Goal: Task Accomplishment & Management: Manage account settings

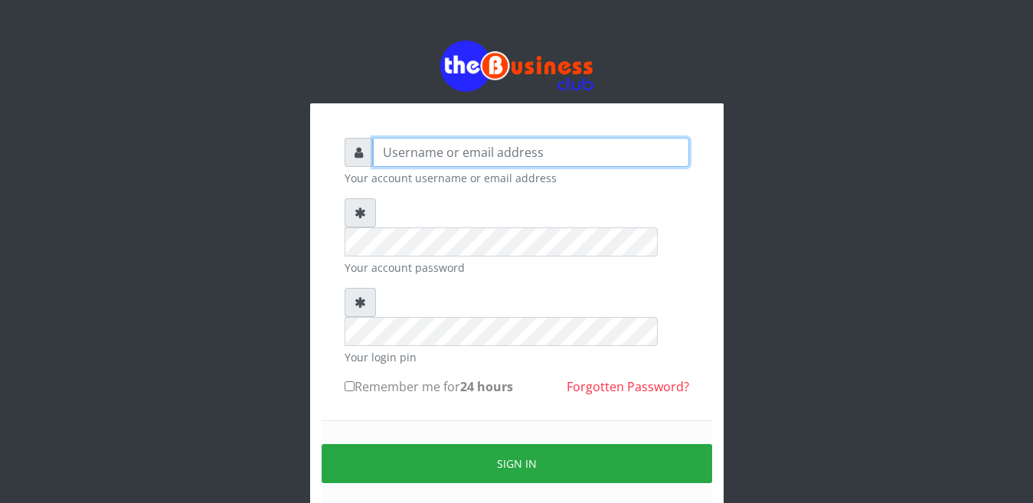
click at [401, 142] on input "text" at bounding box center [531, 152] width 316 height 29
type input "happinesschidera20@gmail.com"
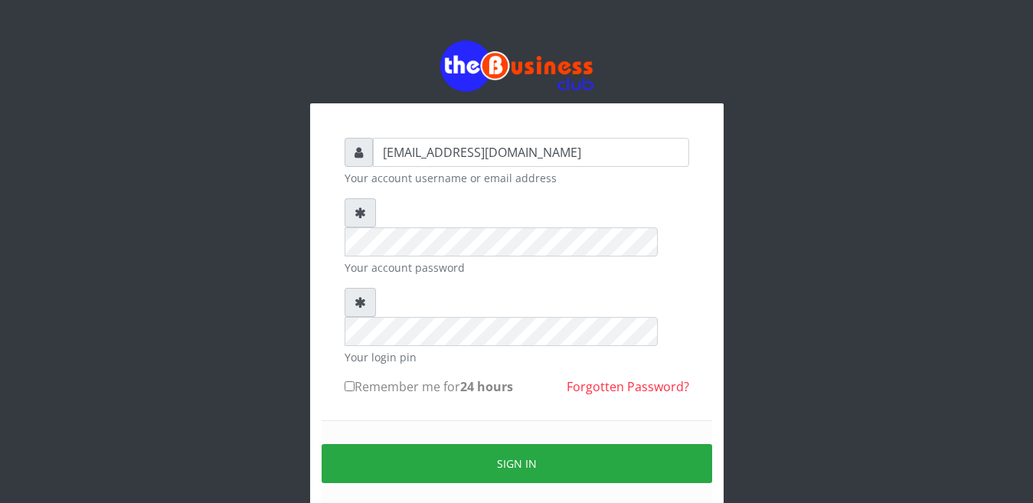
click at [349, 381] on input "Remember me for 24 hours" at bounding box center [350, 386] width 10 height 10
checkbox input "true"
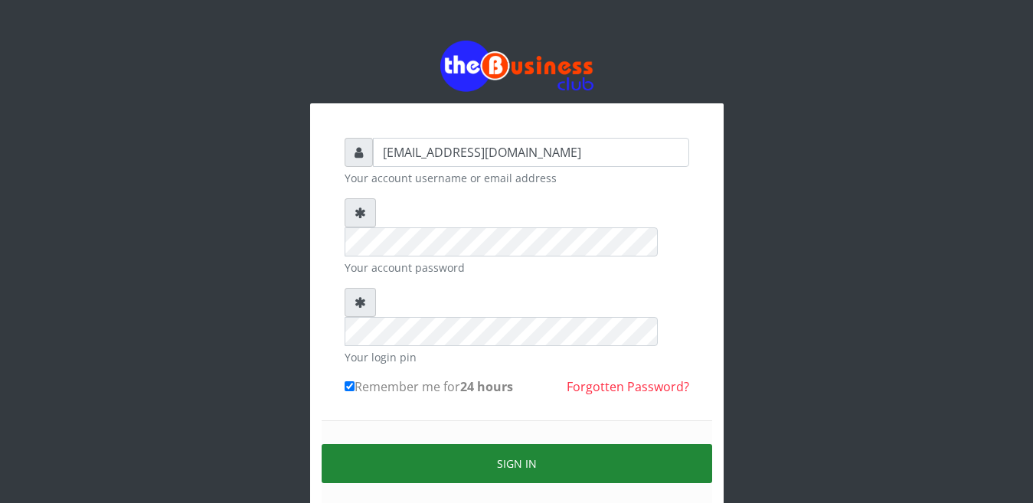
click at [515, 444] on button "Sign in" at bounding box center [517, 463] width 391 height 39
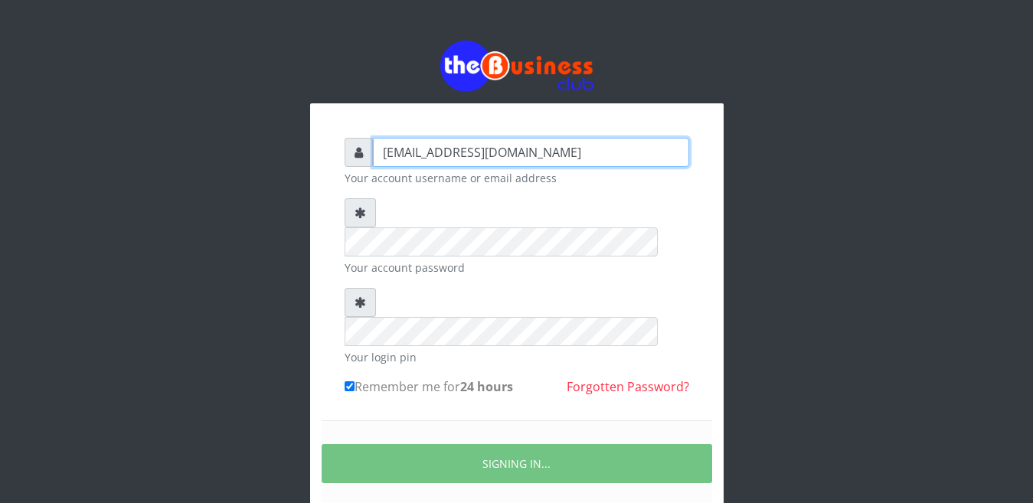
click at [584, 145] on input "happinesschidera20@gmail.com" at bounding box center [531, 152] width 316 height 29
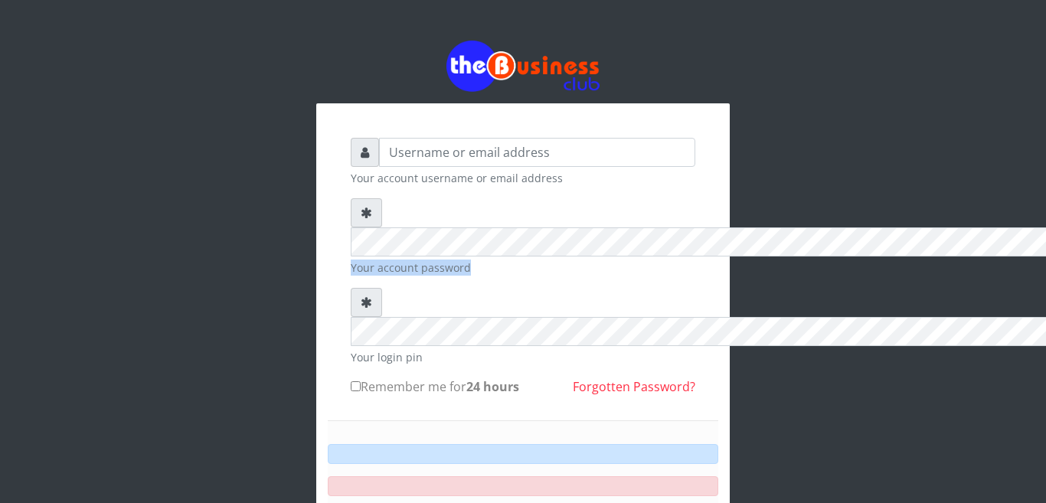
drag, startPoint x: 596, startPoint y: 138, endPoint x: 306, endPoint y: 74, distance: 297.3
click at [351, 138] on form "Your account username or email address Your account password Your login pin Rem…" at bounding box center [523, 373] width 345 height 470
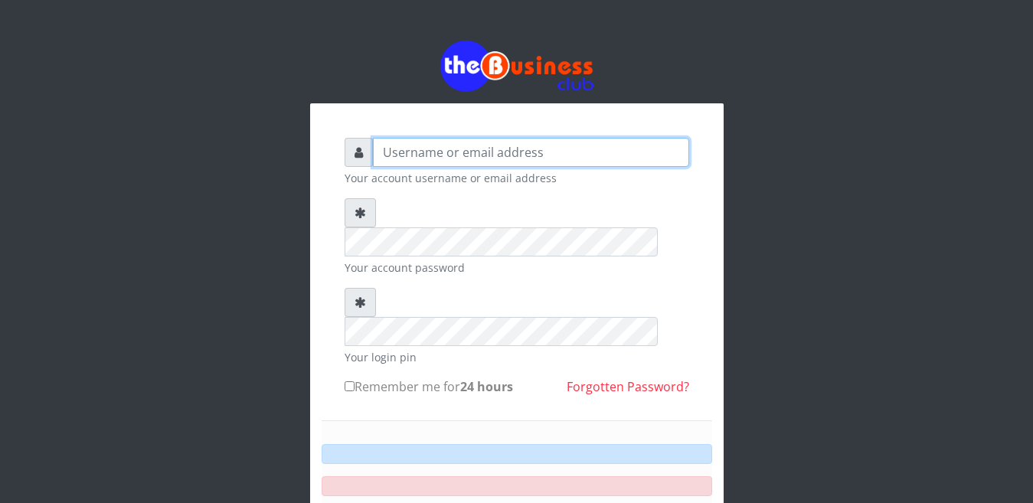
click at [375, 138] on input "text" at bounding box center [531, 152] width 316 height 29
type input "happinesschidera20@gmail.com"
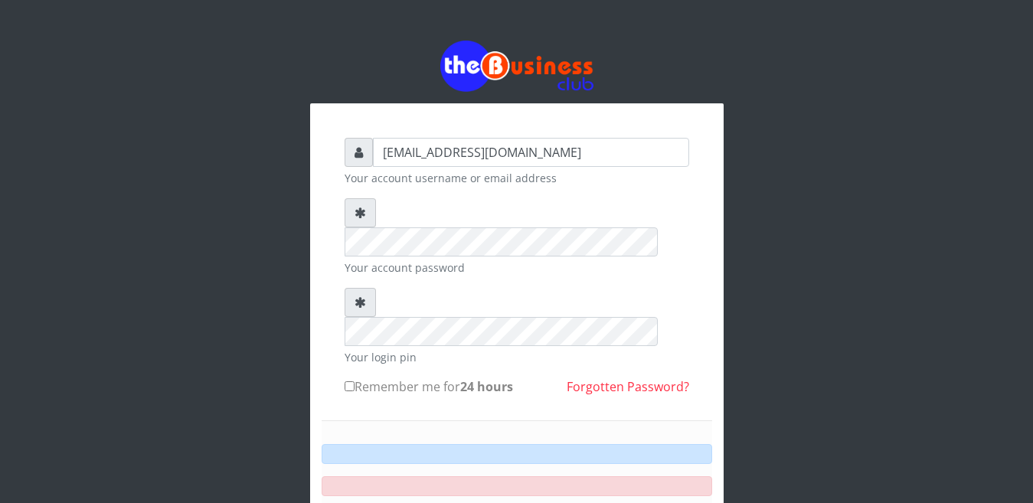
click at [355, 378] on label "Remember me for 24 hours" at bounding box center [429, 387] width 169 height 18
click at [355, 381] on input "Remember me for 24 hours" at bounding box center [350, 386] width 10 height 10
checkbox input "true"
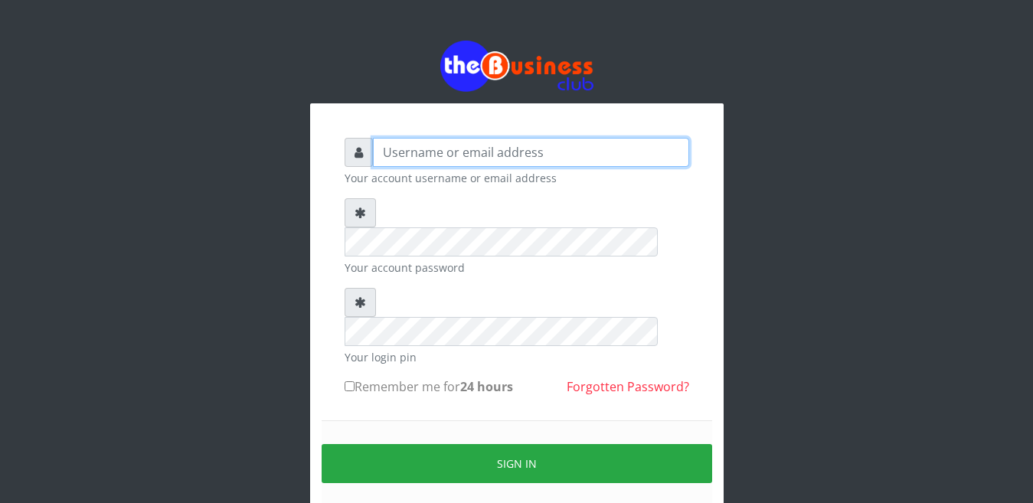
click at [399, 155] on input "text" at bounding box center [531, 152] width 316 height 29
type input "[EMAIL_ADDRESS][DOMAIN_NAME]"
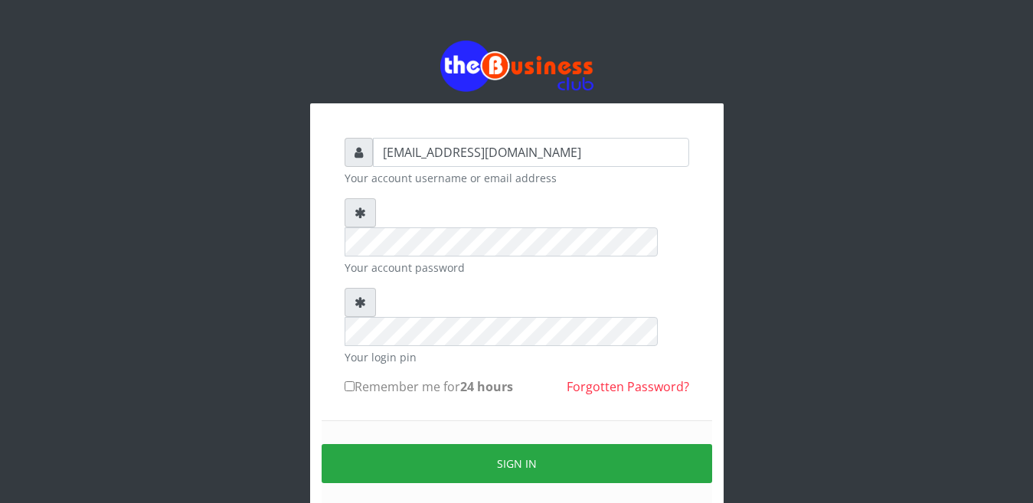
click at [345, 381] on input "Remember me for 24 hours" at bounding box center [350, 386] width 10 height 10
checkbox input "true"
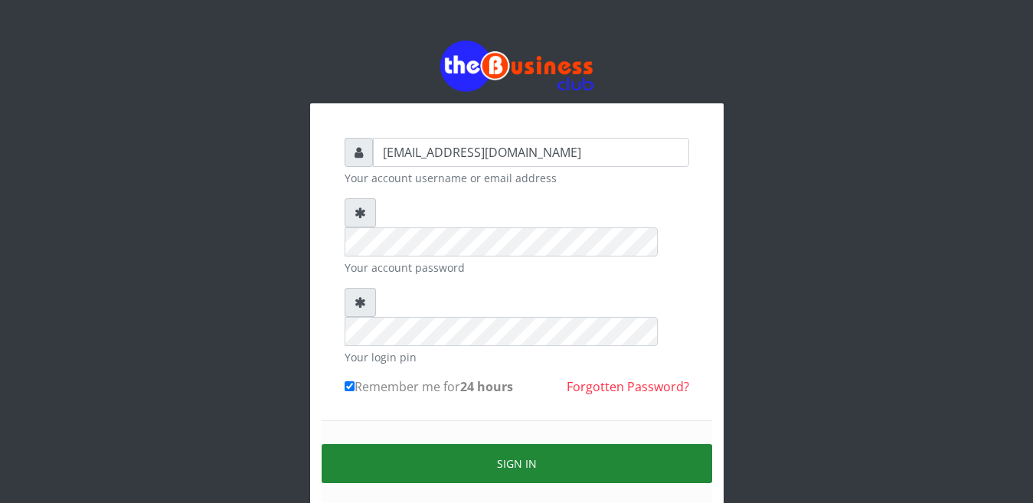
click at [551, 444] on button "Sign in" at bounding box center [517, 463] width 391 height 39
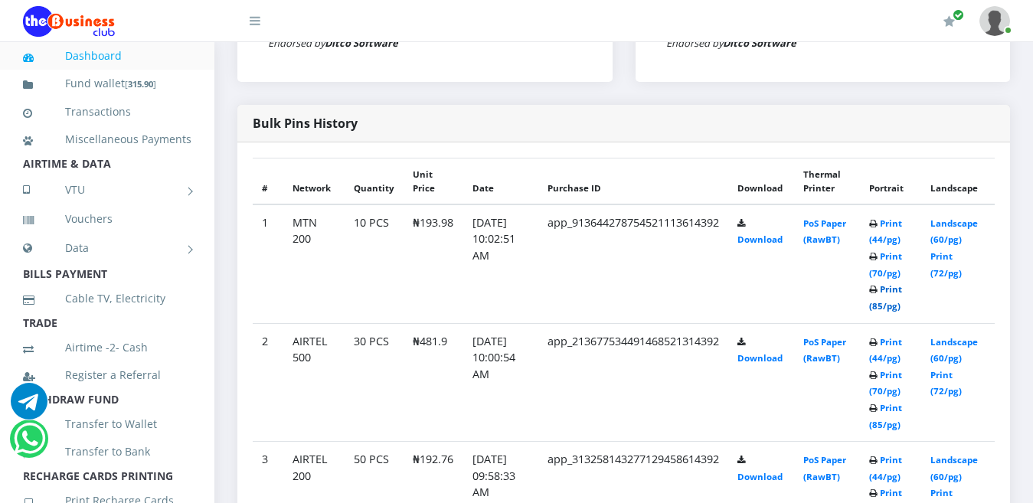
scroll to position [779, 0]
click at [878, 286] on icon at bounding box center [873, 290] width 8 height 9
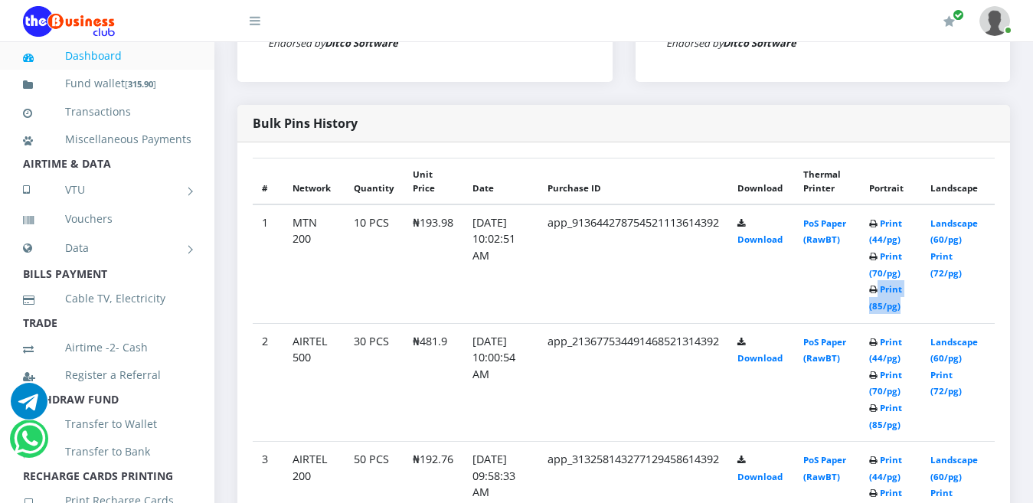
click at [878, 286] on icon at bounding box center [873, 290] width 8 height 9
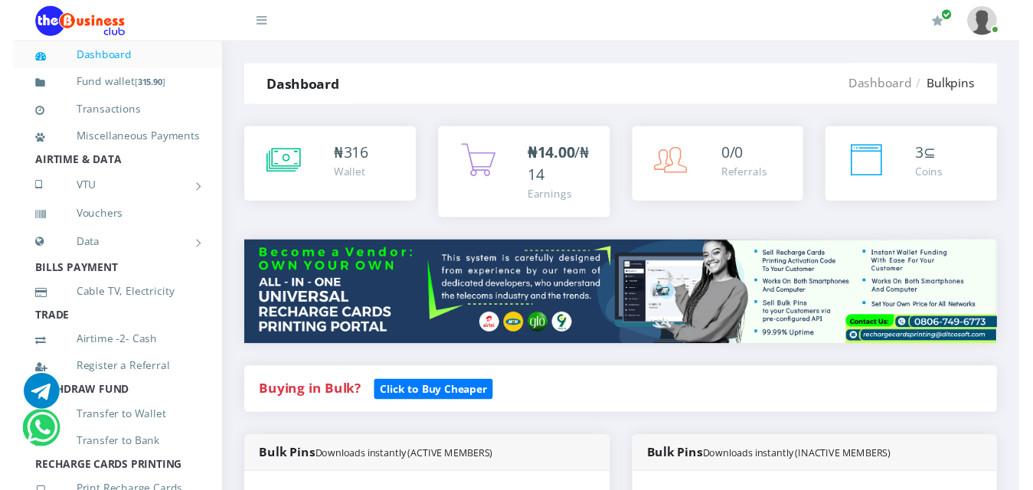
scroll to position [1004, 0]
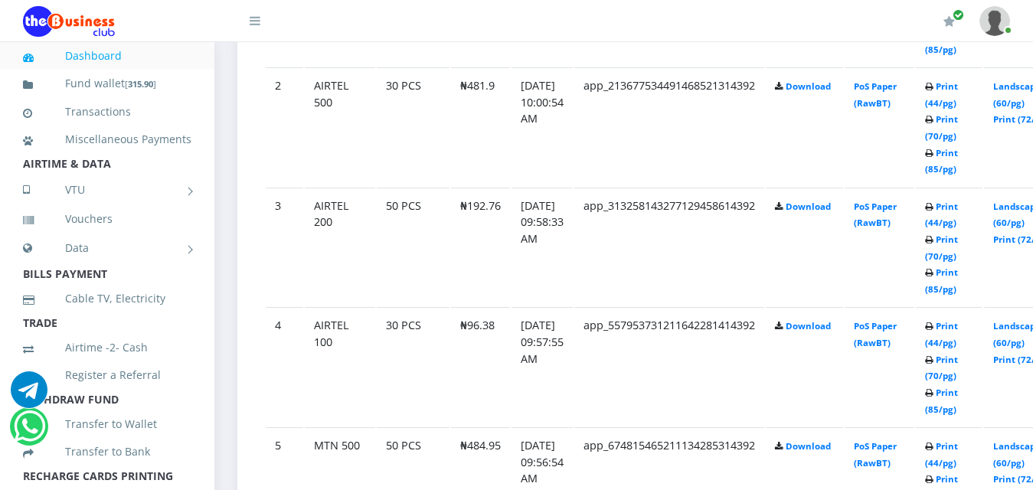
click at [958, 55] on b "Print (44/pg) Print (70/pg) Print (85/pg)" at bounding box center [941, 8] width 33 height 94
click at [958, 473] on link "Print (70/pg)" at bounding box center [941, 487] width 33 height 28
click at [968, 67] on td "Print (44/pg) Print (70/pg) Print (85/pg)" at bounding box center [949, 7] width 67 height 119
click at [934, 5] on icon at bounding box center [929, 0] width 8 height 9
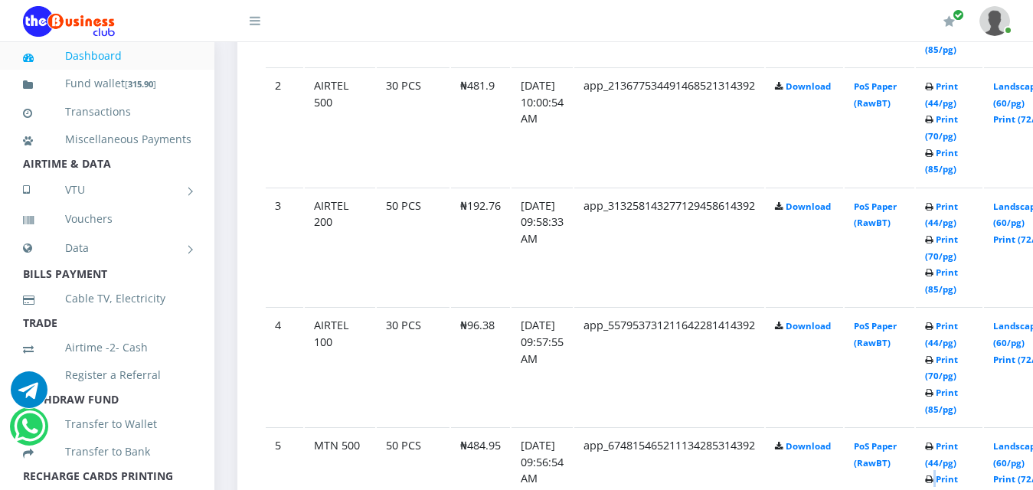
click at [934, 5] on icon at bounding box center [929, 0] width 8 height 9
click at [954, 473] on link "Print (70/pg)" at bounding box center [941, 487] width 33 height 28
click at [955, 440] on link "Print (44/pg)" at bounding box center [941, 454] width 33 height 28
